Goal: Information Seeking & Learning: Learn about a topic

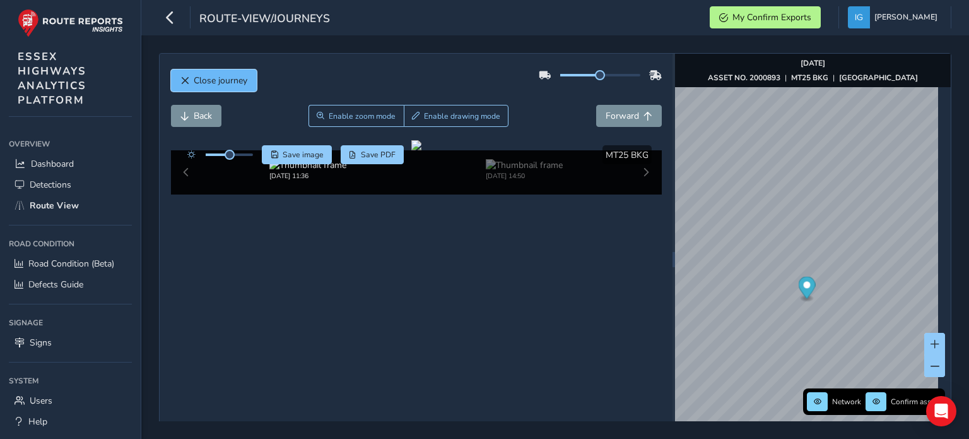
click at [202, 75] on span "Close journey" at bounding box center [221, 80] width 54 height 12
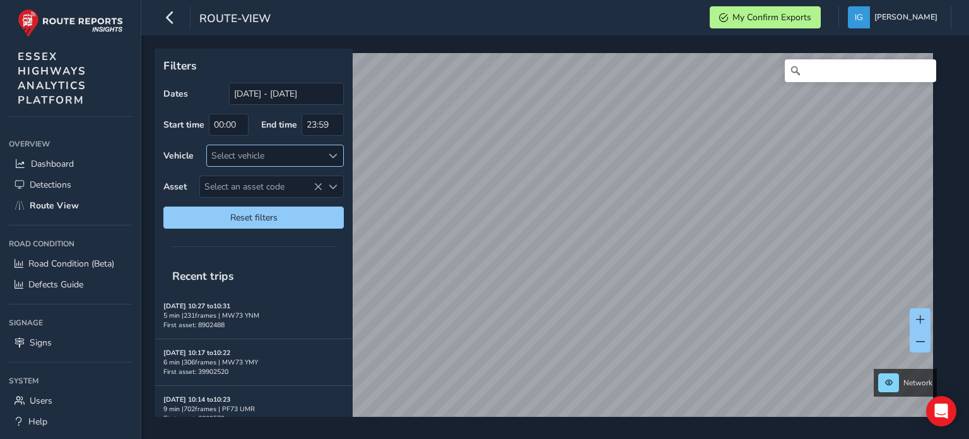
click at [335, 156] on span at bounding box center [333, 155] width 9 height 9
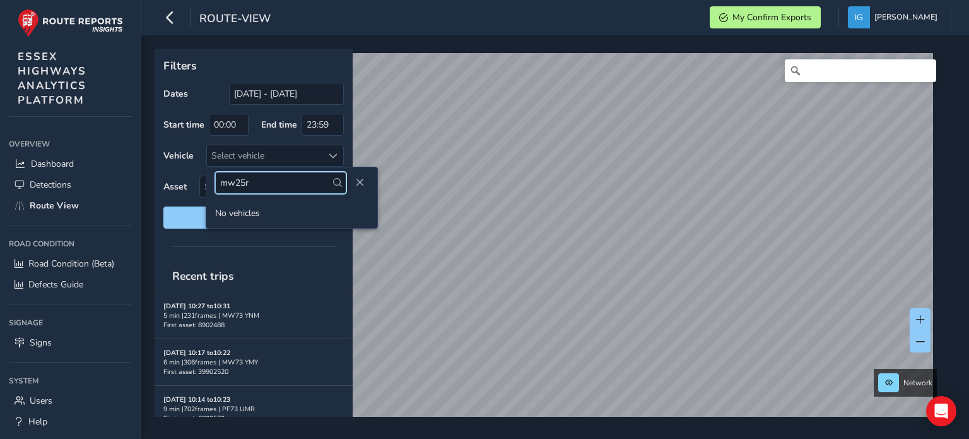
type input "mw25r"
click at [355, 185] on span "Close" at bounding box center [359, 182] width 9 height 9
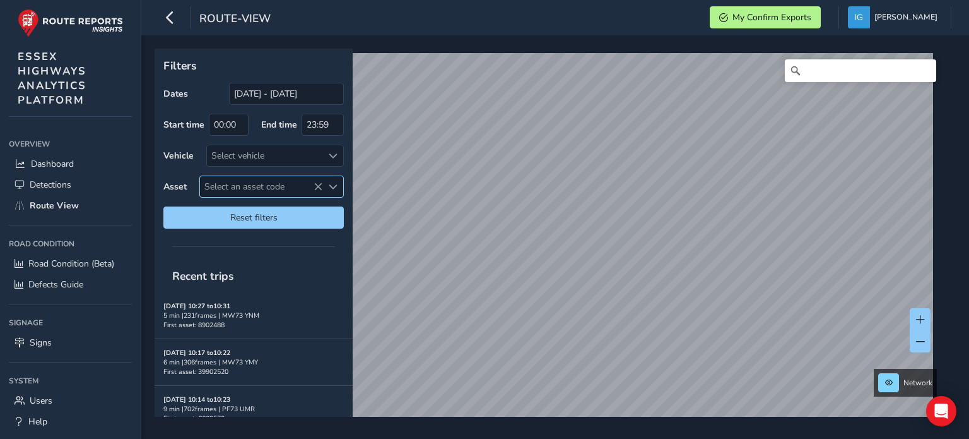
click at [288, 181] on span "Select an asset code" at bounding box center [261, 186] width 122 height 21
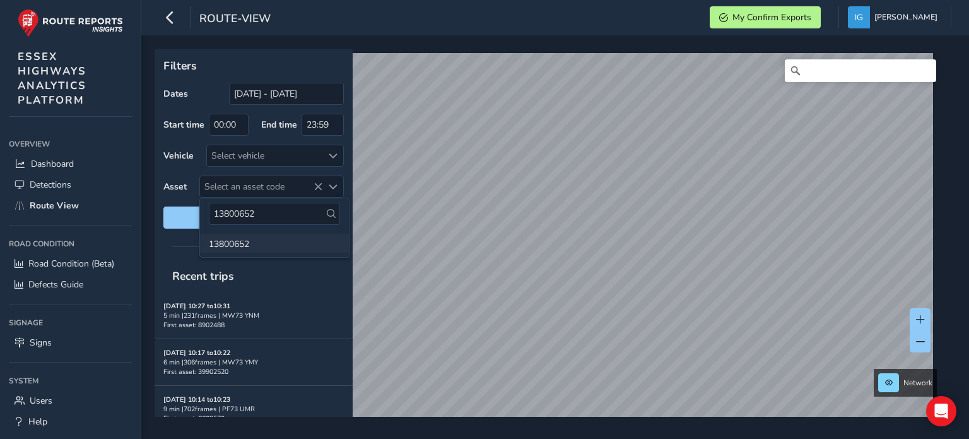
type input "13800652"
click at [234, 244] on li "13800652" at bounding box center [274, 243] width 149 height 19
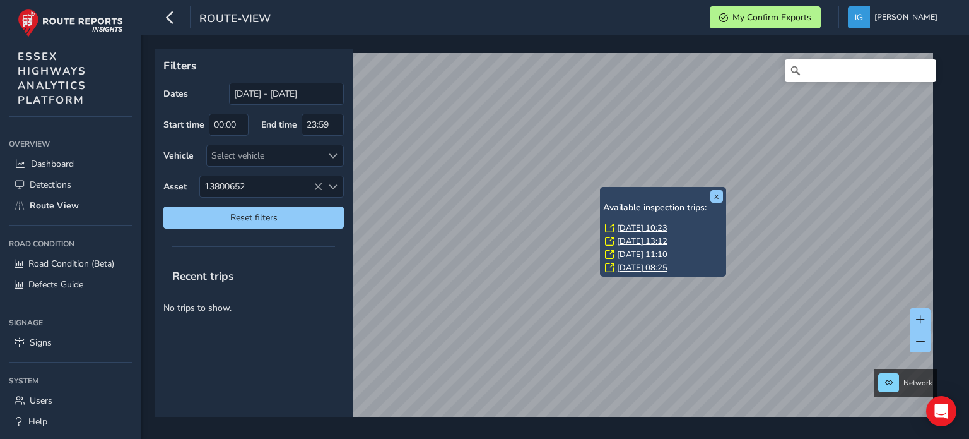
click at [636, 225] on link "[DATE] 10:23" at bounding box center [642, 227] width 50 height 11
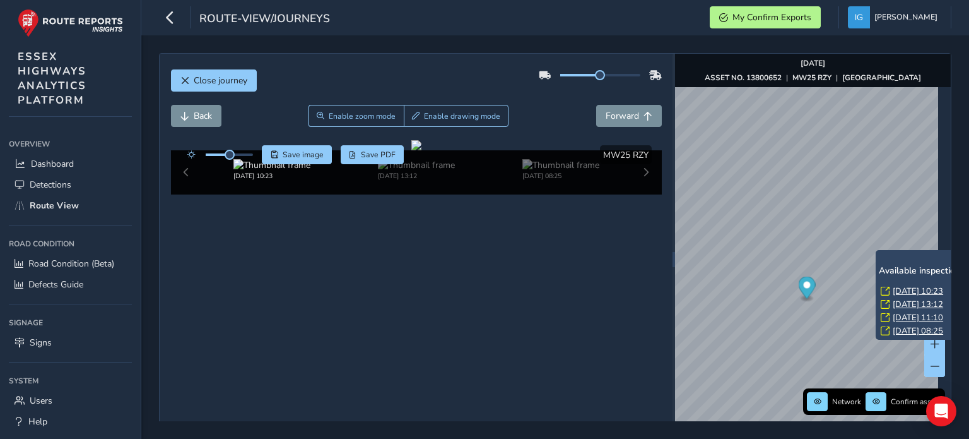
click at [899, 288] on link "[DATE] 10:23" at bounding box center [918, 290] width 50 height 11
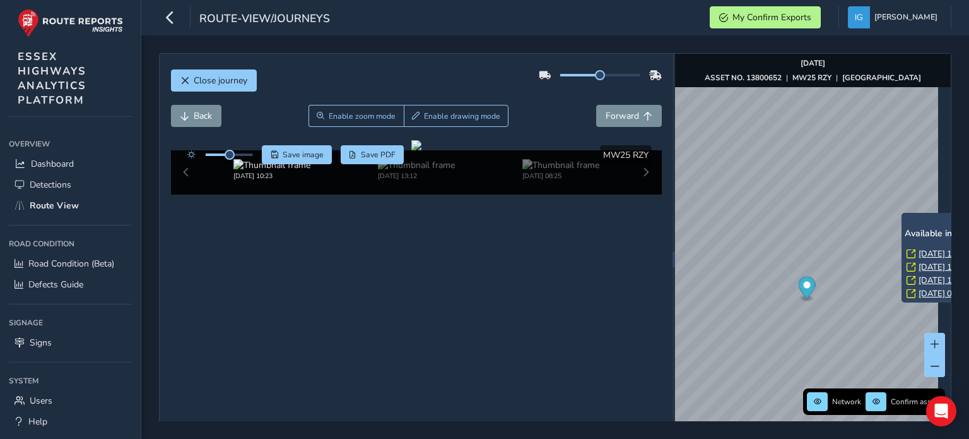
click at [925, 251] on link "[DATE] 11:00" at bounding box center [944, 253] width 50 height 11
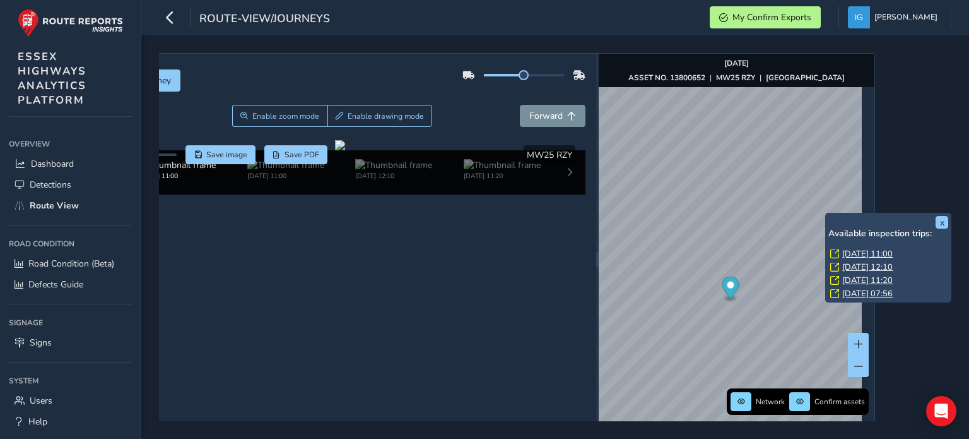
scroll to position [0, 86]
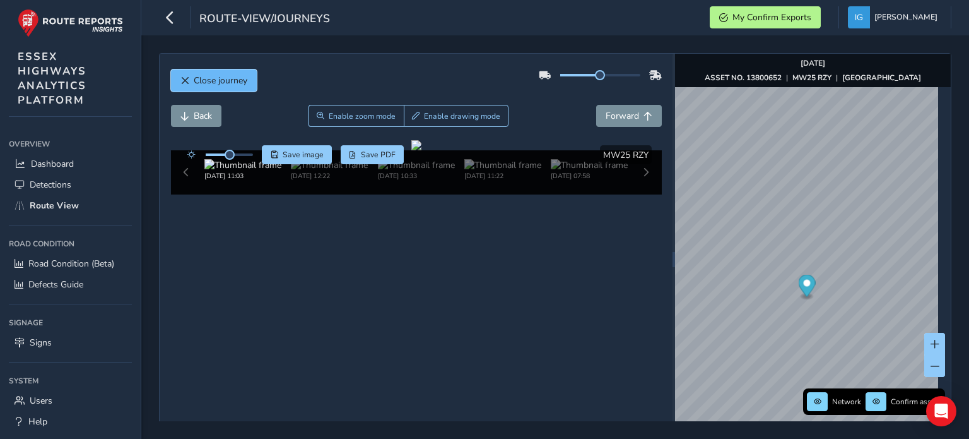
click at [225, 74] on span "Close journey" at bounding box center [221, 80] width 54 height 12
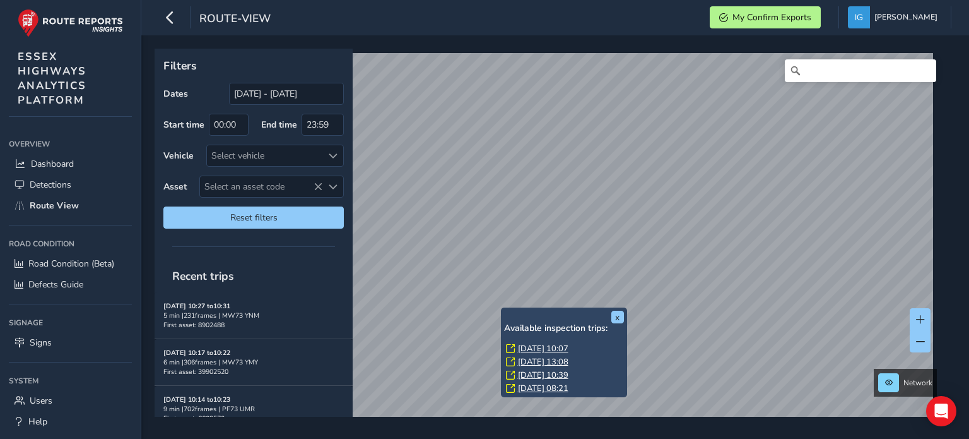
click at [531, 345] on link "[DATE] 10:07" at bounding box center [543, 348] width 50 height 11
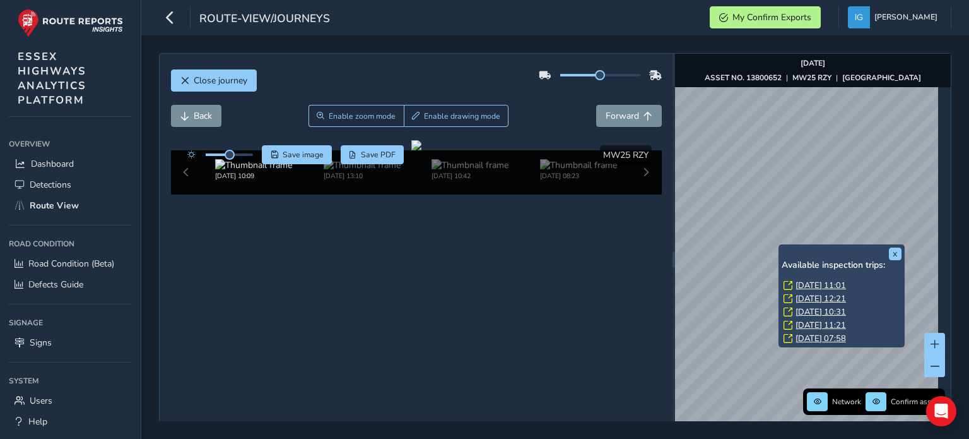
click at [800, 281] on link "[DATE] 11:01" at bounding box center [821, 285] width 50 height 11
